Goal: Information Seeking & Learning: Find specific page/section

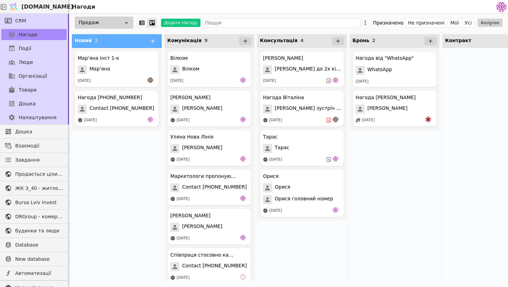
click at [238, 17] on div "Продаж Додати Нагоду Призначено Не призначені Мої Усі Assignee" at bounding box center [288, 23] width 439 height 18
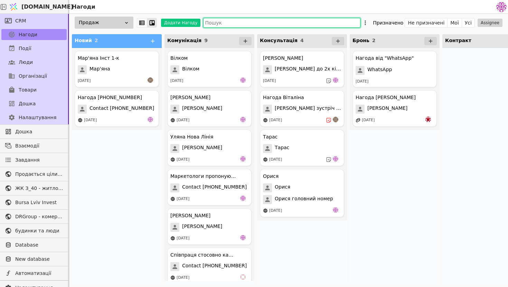
click at [239, 20] on input "text" at bounding box center [281, 23] width 157 height 10
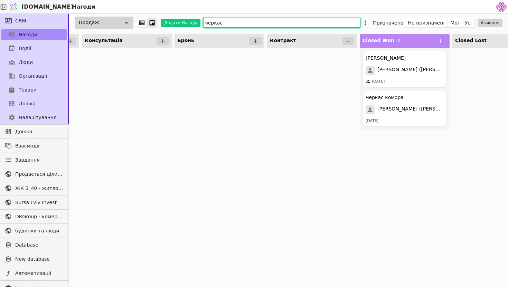
scroll to position [0, 198]
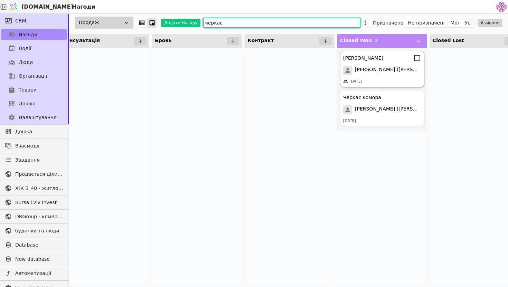
click at [383, 55] on div "[PERSON_NAME]" at bounding box center [382, 58] width 78 height 8
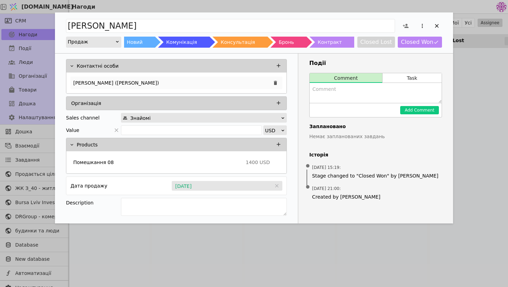
click at [209, 82] on div "[PERSON_NAME] ([PERSON_NAME])" at bounding box center [176, 83] width 212 height 12
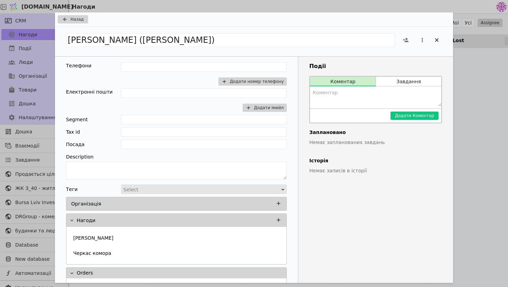
click at [496, 45] on div "Назад Черкас [PERSON_NAME] ([PERSON_NAME]) Телефони Додати номер телефону Елект…" at bounding box center [254, 143] width 508 height 287
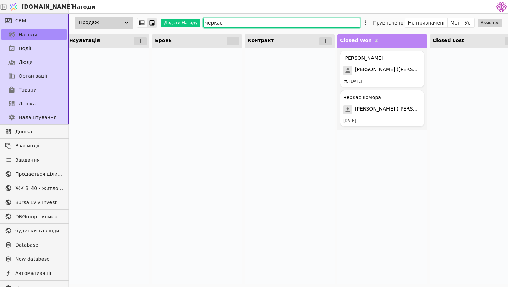
drag, startPoint x: 239, startPoint y: 21, endPoint x: 139, endPoint y: 15, distance: 100.4
click at [139, 15] on div "Продаж Додати Нагоду черкас Призначено Не призначені Мої Усі Assignee" at bounding box center [288, 23] width 439 height 18
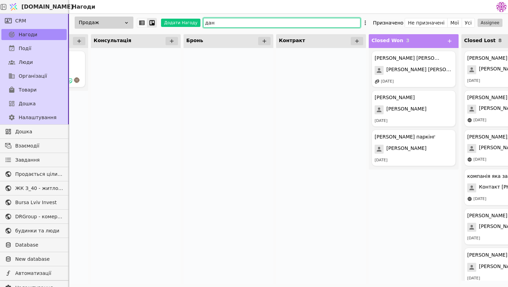
scroll to position [0, 170]
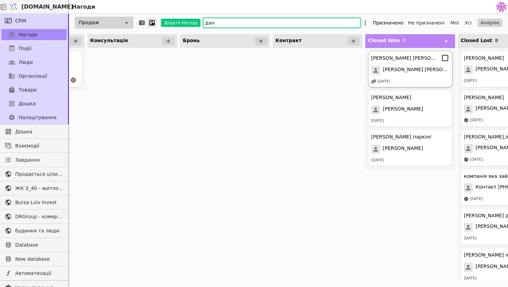
click at [401, 67] on span "[PERSON_NAME] [PERSON_NAME]." at bounding box center [416, 70] width 66 height 9
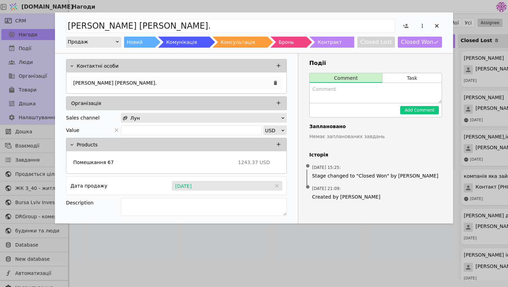
click at [200, 79] on div "[PERSON_NAME] [PERSON_NAME]." at bounding box center [176, 83] width 212 height 12
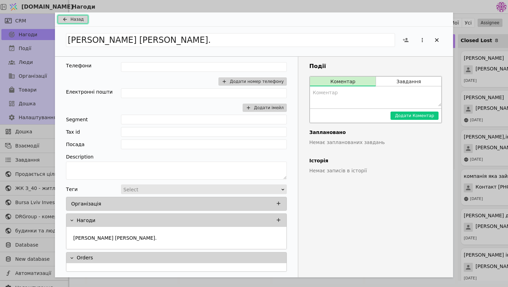
click at [74, 21] on span "Назад" at bounding box center [76, 19] width 13 height 6
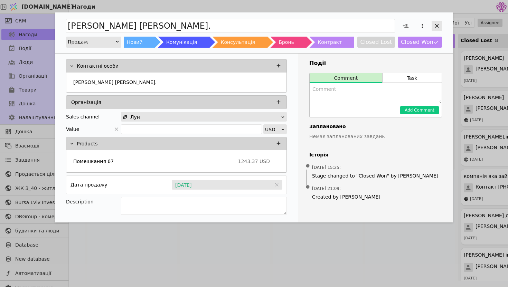
click at [438, 24] on icon "Add Opportunity" at bounding box center [436, 26] width 6 height 6
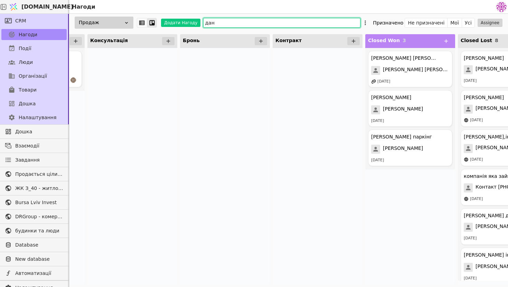
drag, startPoint x: 226, startPoint y: 21, endPoint x: 156, endPoint y: 18, distance: 69.5
click at [156, 18] on div "Продаж Додати Нагоду дан Призначено Не призначені Мої Усі Assignee" at bounding box center [288, 23] width 439 height 18
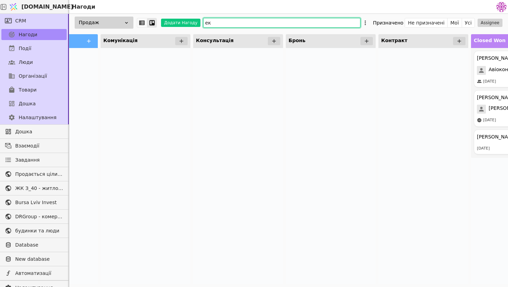
type input "е"
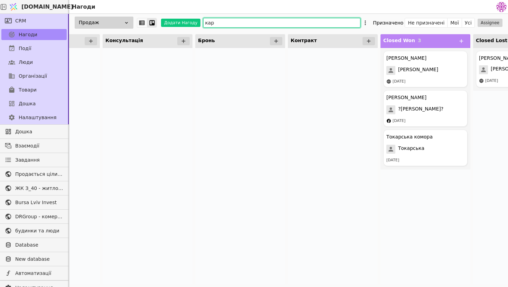
scroll to position [0, 162]
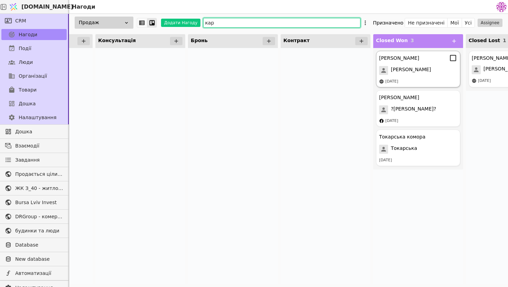
click at [421, 67] on span "[PERSON_NAME]" at bounding box center [411, 70] width 40 height 9
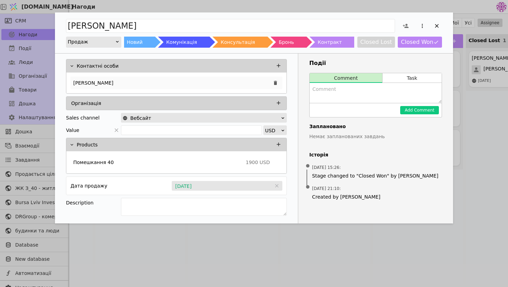
click at [104, 80] on p "[PERSON_NAME]" at bounding box center [93, 82] width 40 height 7
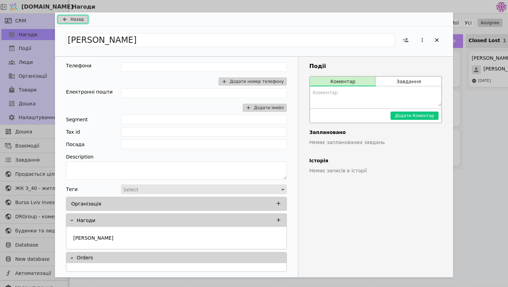
click at [76, 20] on span "Назад" at bounding box center [76, 19] width 13 height 6
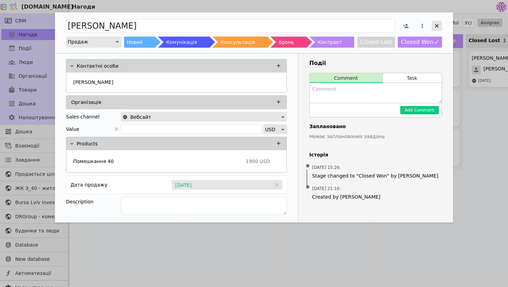
click at [439, 30] on div "Add Opportunity" at bounding box center [436, 26] width 10 height 10
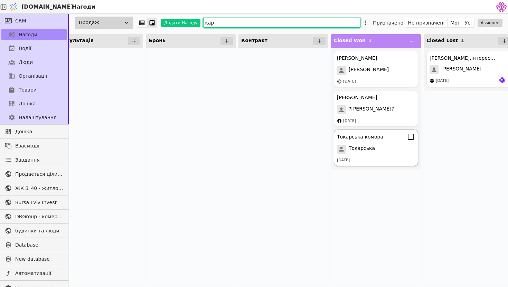
scroll to position [0, 212]
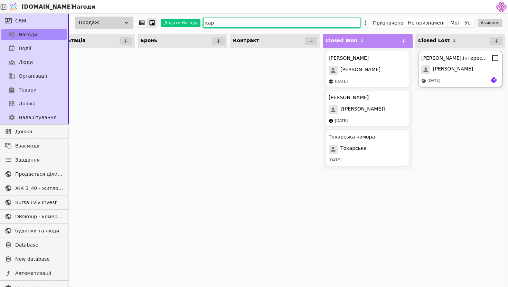
click at [458, 65] on span "[PERSON_NAME]" at bounding box center [453, 69] width 40 height 9
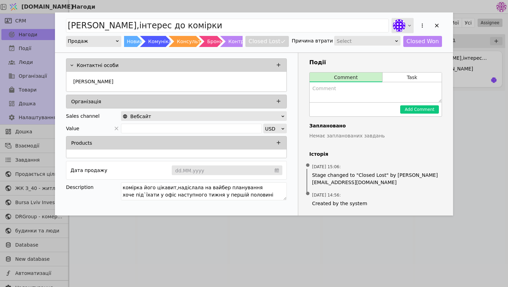
click at [405, 27] on div "Add Opportunity" at bounding box center [402, 25] width 22 height 15
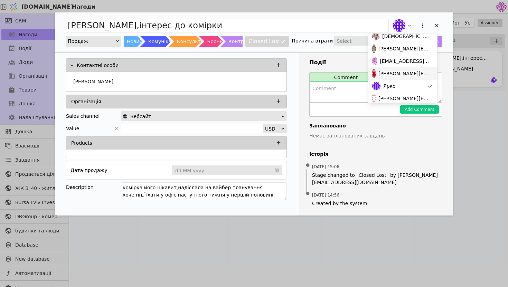
scroll to position [35, 0]
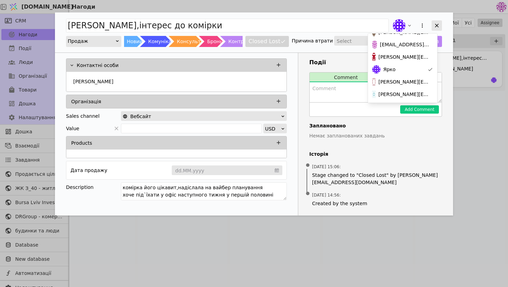
click at [437, 27] on icon "Add Opportunity" at bounding box center [436, 25] width 6 height 6
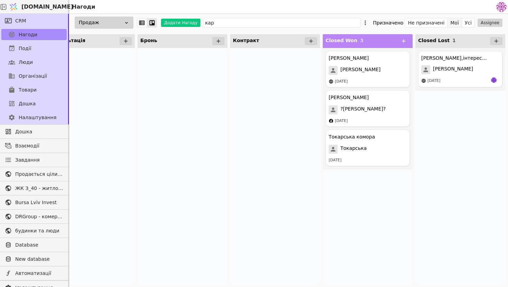
click at [454, 23] on button "Мої" at bounding box center [454, 23] width 15 height 10
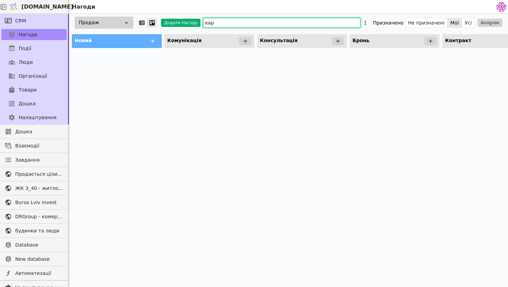
drag, startPoint x: 253, startPoint y: 24, endPoint x: 198, endPoint y: 24, distance: 55.6
click at [251, 24] on input "кар" at bounding box center [281, 23] width 157 height 10
type input "к"
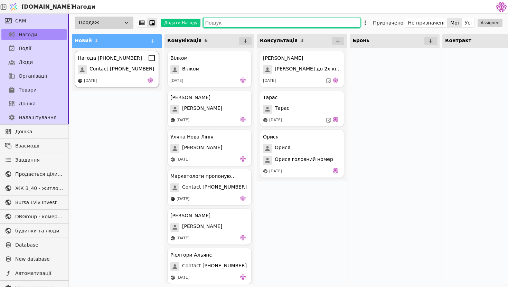
click at [120, 74] on span "Contact [PHONE_NUMBER]" at bounding box center [121, 69] width 65 height 9
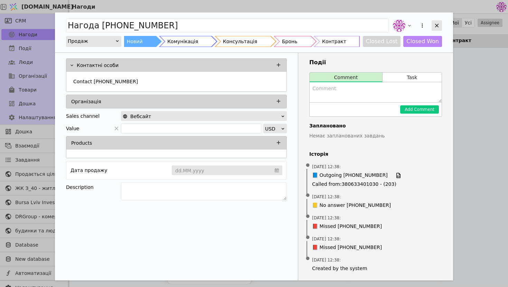
click at [437, 24] on icon "Add Opportunity" at bounding box center [436, 25] width 6 height 6
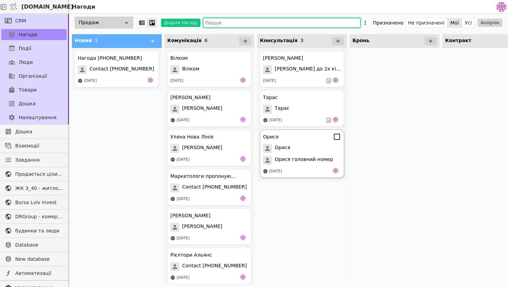
click at [293, 151] on div "Орися" at bounding box center [302, 148] width 78 height 9
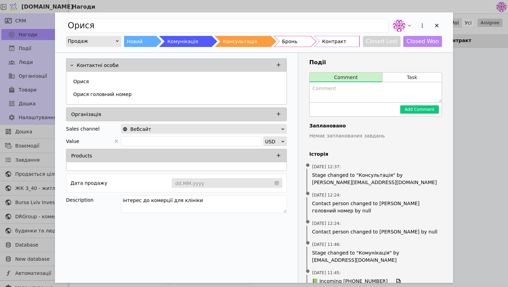
click at [481, 125] on div "[PERSON_NAME] Продаж Новий Комунікація Консультація Бронь Контракт Closed Lost …" at bounding box center [254, 143] width 508 height 287
